Goal: Task Accomplishment & Management: Use online tool/utility

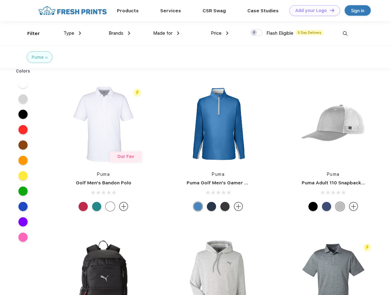
click at [312, 10] on link "Add your Logo Design Tool" at bounding box center [314, 10] width 51 height 11
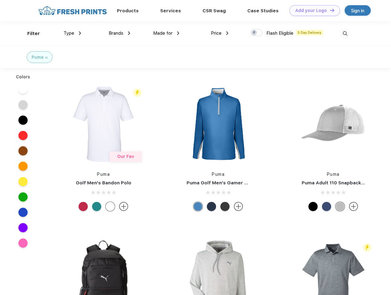
click at [0, 0] on div "Design Tool" at bounding box center [0, 0] width 0 height 0
click at [329, 10] on link "Add your Logo Design Tool" at bounding box center [314, 10] width 51 height 11
click at [29, 33] on div "Filter" at bounding box center [33, 33] width 13 height 7
click at [72, 33] on span "Type" at bounding box center [69, 33] width 11 height 6
click at [119, 33] on span "Brands" at bounding box center [116, 33] width 15 height 6
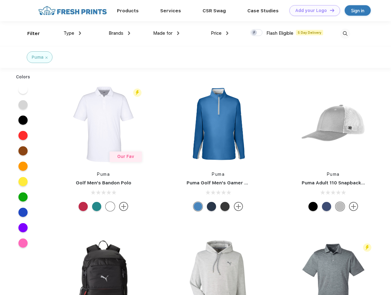
click at [166, 33] on span "Made for" at bounding box center [162, 33] width 19 height 6
click at [220, 33] on span "Price" at bounding box center [216, 33] width 11 height 6
click at [256, 33] on div at bounding box center [256, 32] width 12 height 7
click at [254, 33] on input "checkbox" at bounding box center [252, 31] width 4 height 4
click at [345, 33] on img at bounding box center [345, 34] width 10 height 10
